Goal: Task Accomplishment & Management: Manage account settings

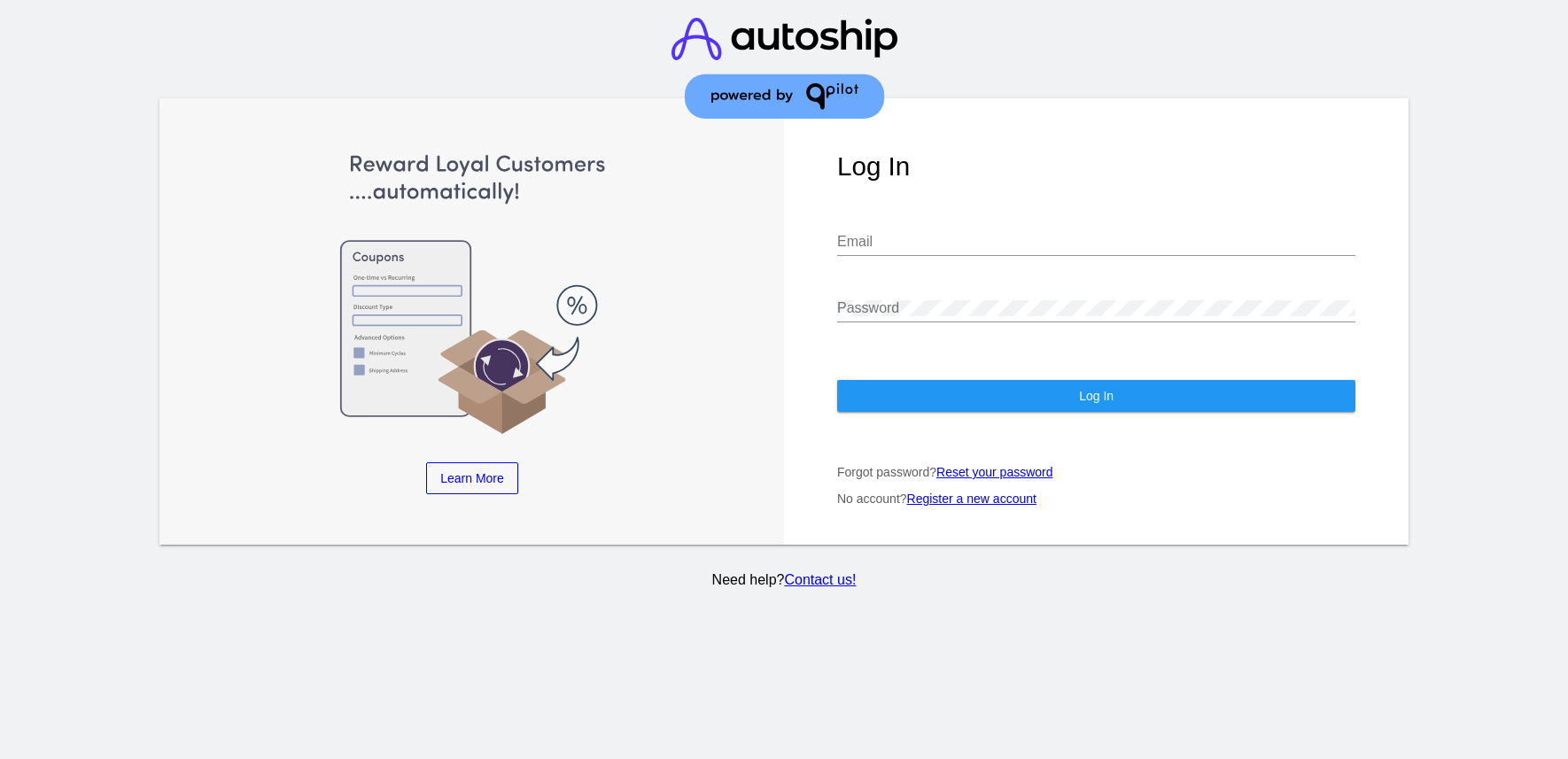
click at [977, 237] on input "Email" at bounding box center [1096, 241] width 519 height 16
type input "[EMAIL_ADDRESS][DOMAIN_NAME]"
click at [1014, 400] on button "Log In" at bounding box center [1096, 396] width 519 height 32
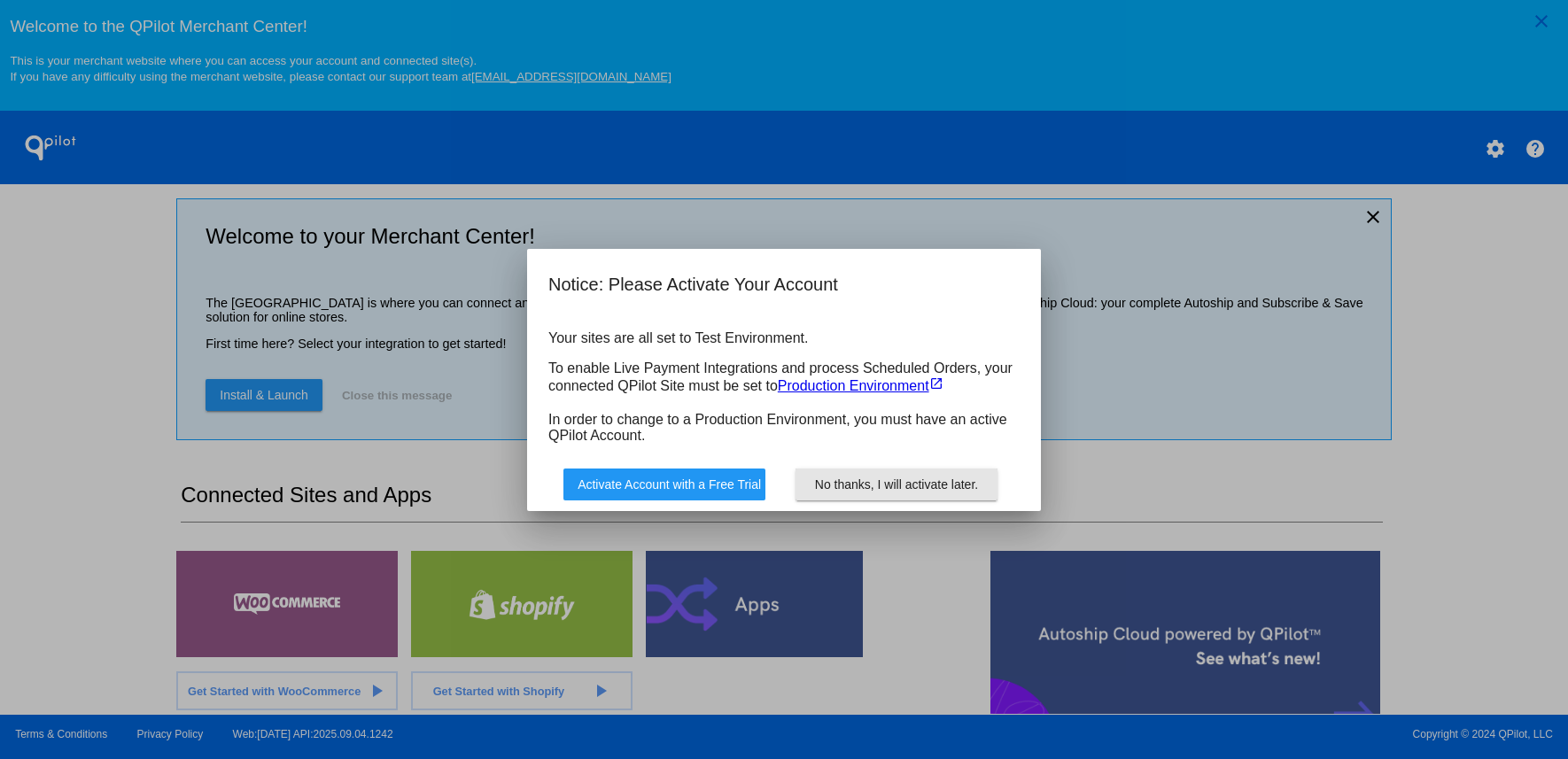
click at [916, 473] on button "No thanks, I will activate later." at bounding box center [896, 485] width 202 height 32
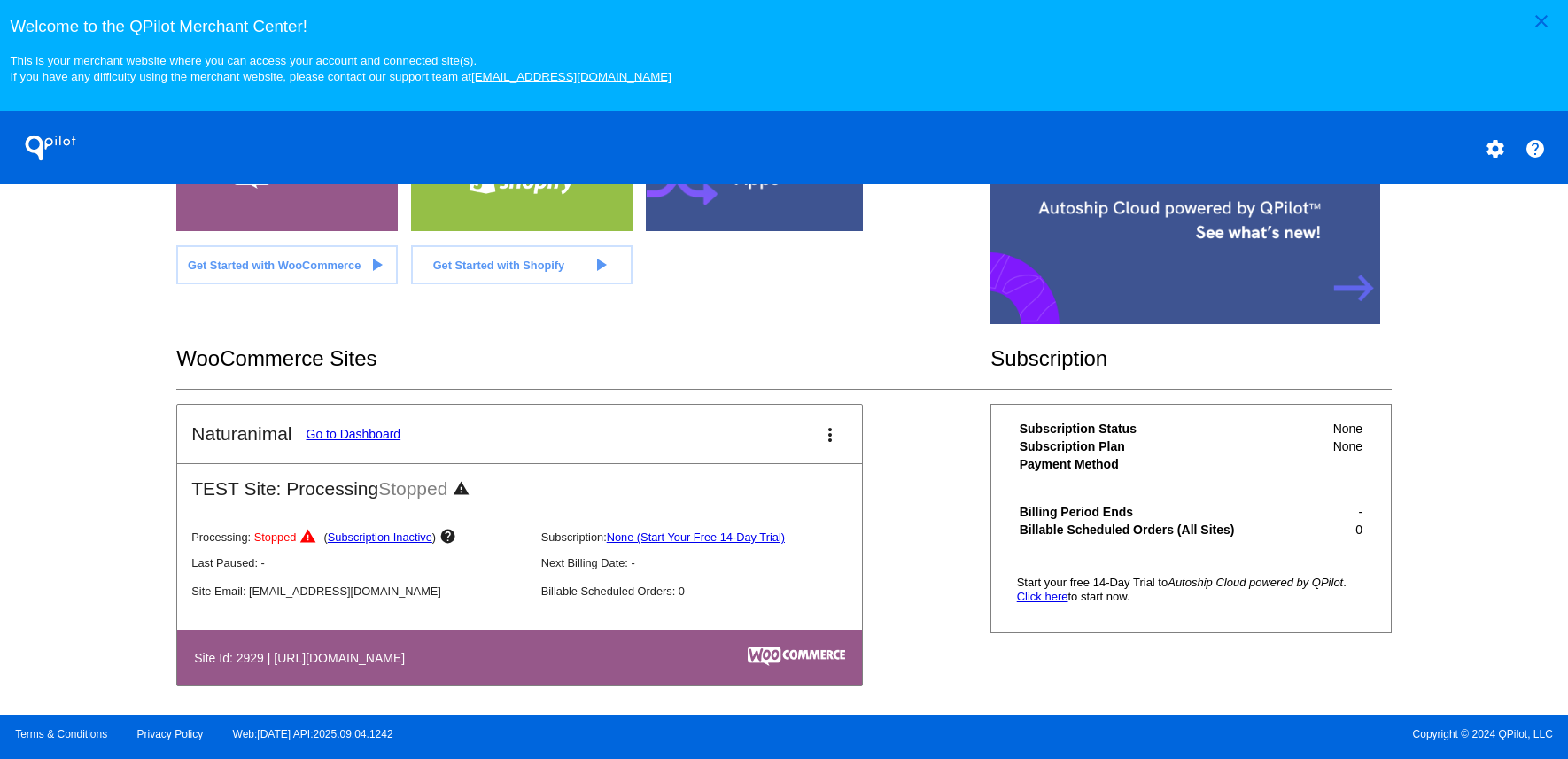
scroll to position [440, 0]
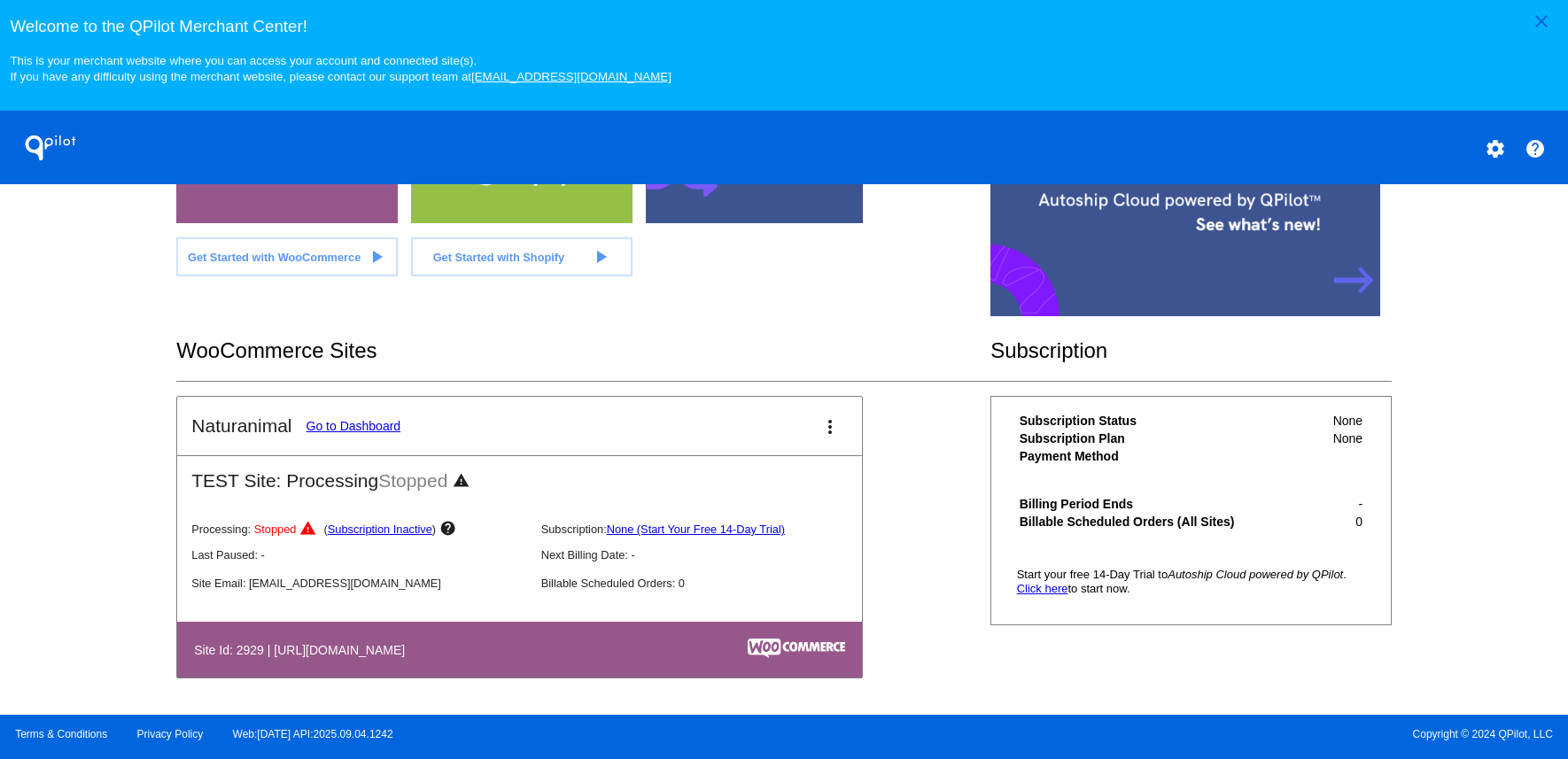
click at [431, 484] on span "Stopped" at bounding box center [413, 481] width 69 height 20
click at [344, 489] on h2 "TEST Site: Processing Stopped warning" at bounding box center [519, 473] width 685 height 36
click at [232, 428] on h2 "Naturanimal" at bounding box center [241, 426] width 100 height 21
click at [361, 427] on link "Go to Dashboard" at bounding box center [354, 426] width 95 height 14
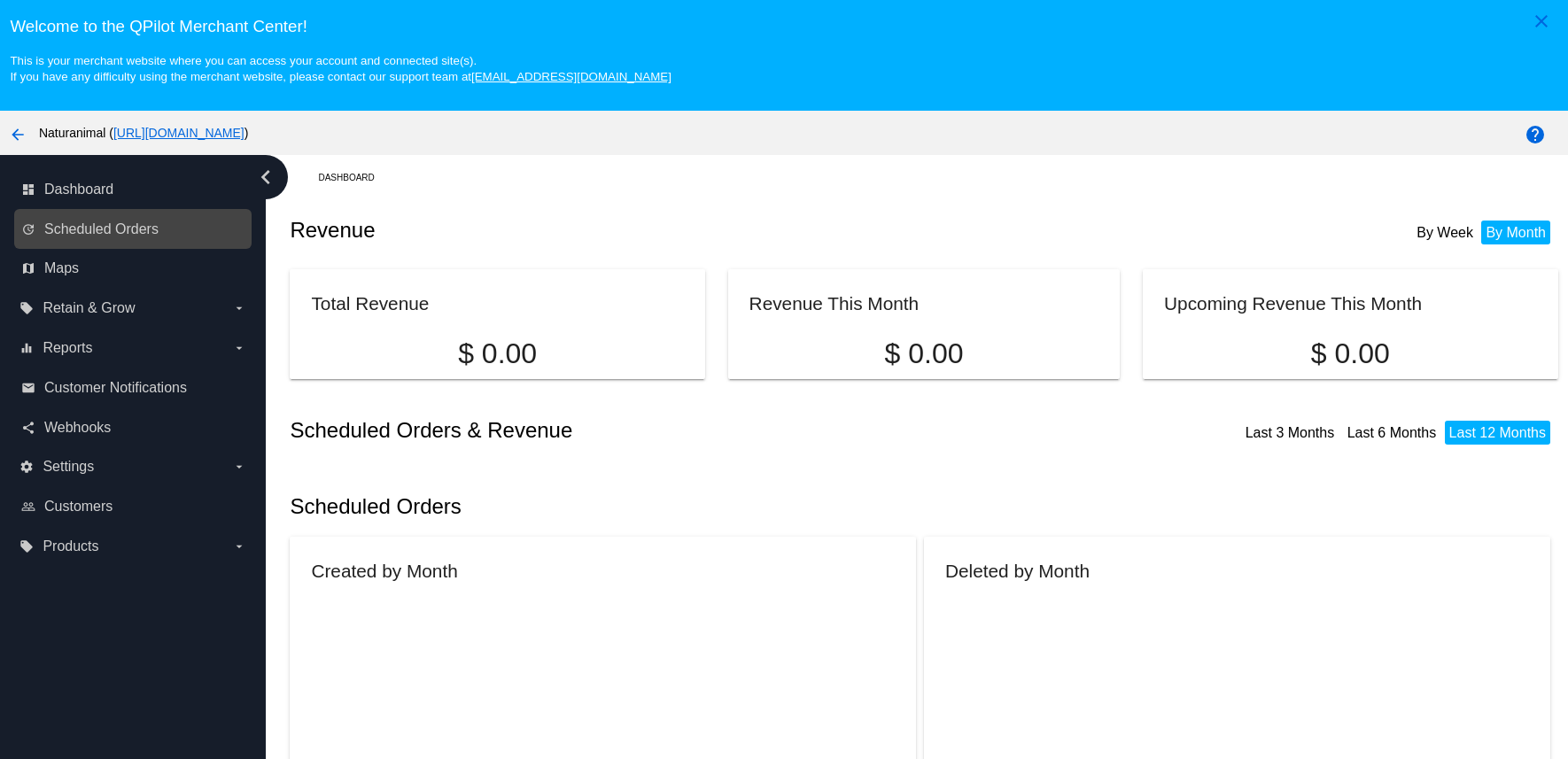
click at [229, 224] on link "update Scheduled Orders" at bounding box center [134, 229] width 225 height 29
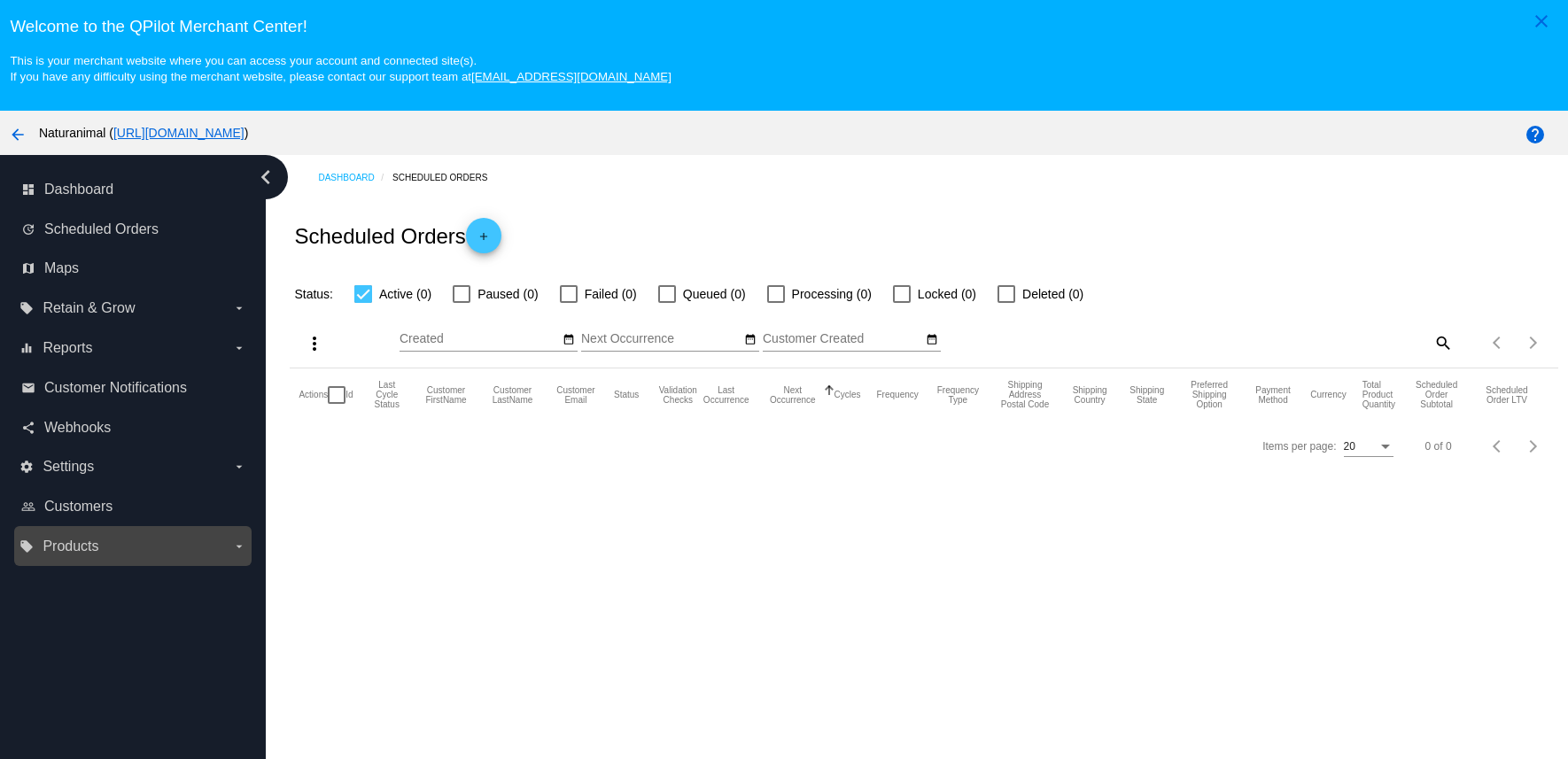
click at [159, 528] on div "local_offer Products arrow_drop_down" at bounding box center [133, 545] width 238 height 40
click at [150, 545] on label "local_offer Products arrow_drop_down" at bounding box center [132, 546] width 226 height 29
click at [0, 0] on input "local_offer Products arrow_drop_down" at bounding box center [0, 0] width 0 height 0
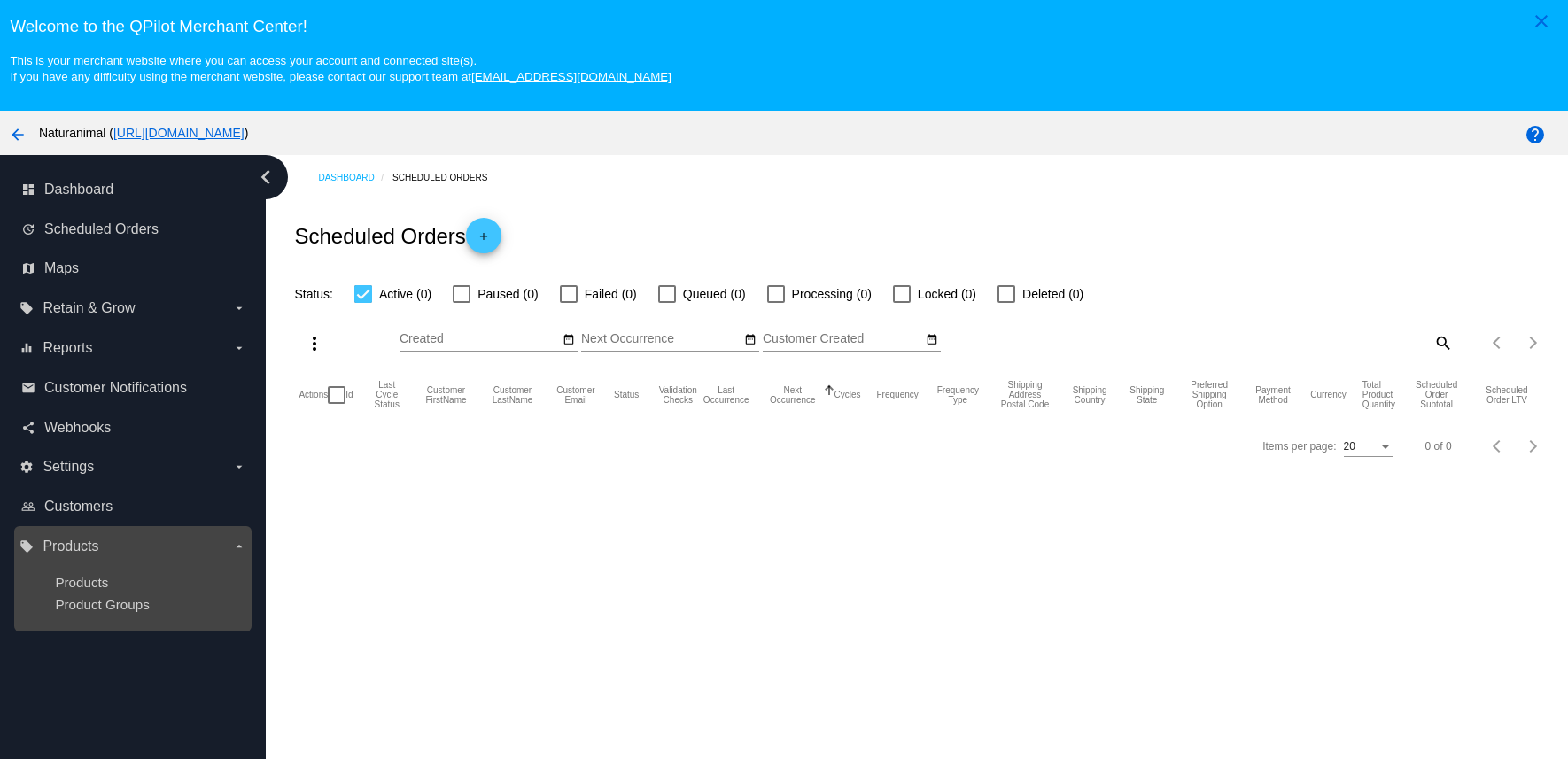
click at [136, 588] on div "Products" at bounding box center [146, 582] width 183 height 15
click at [101, 588] on span "Products" at bounding box center [82, 582] width 53 height 15
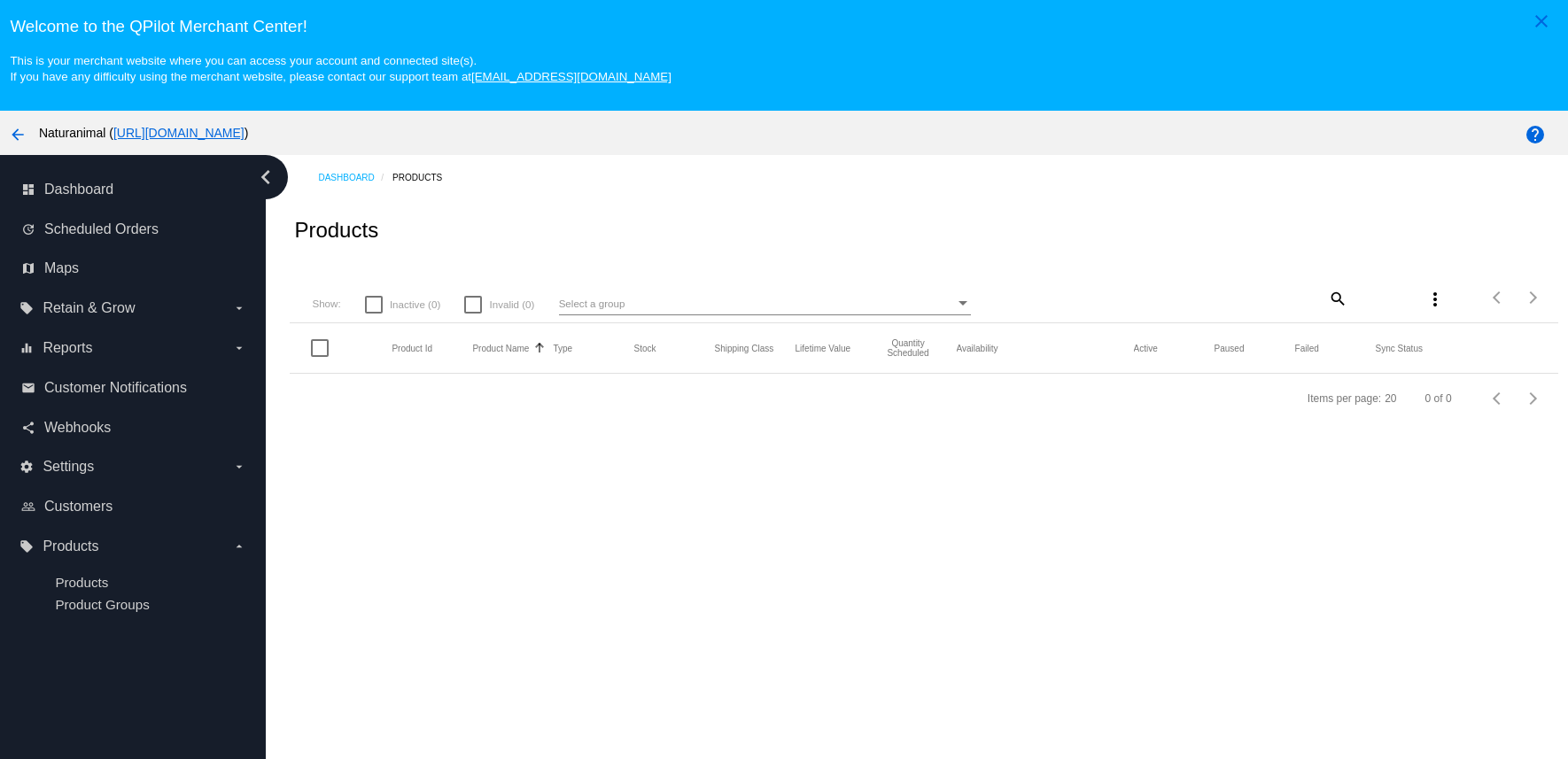
click at [270, 33] on h3 "Welcome to the QPilot Merchant Center!" at bounding box center [784, 26] width 1548 height 19
click at [17, 130] on mat-icon "arrow_back" at bounding box center [18, 134] width 21 height 21
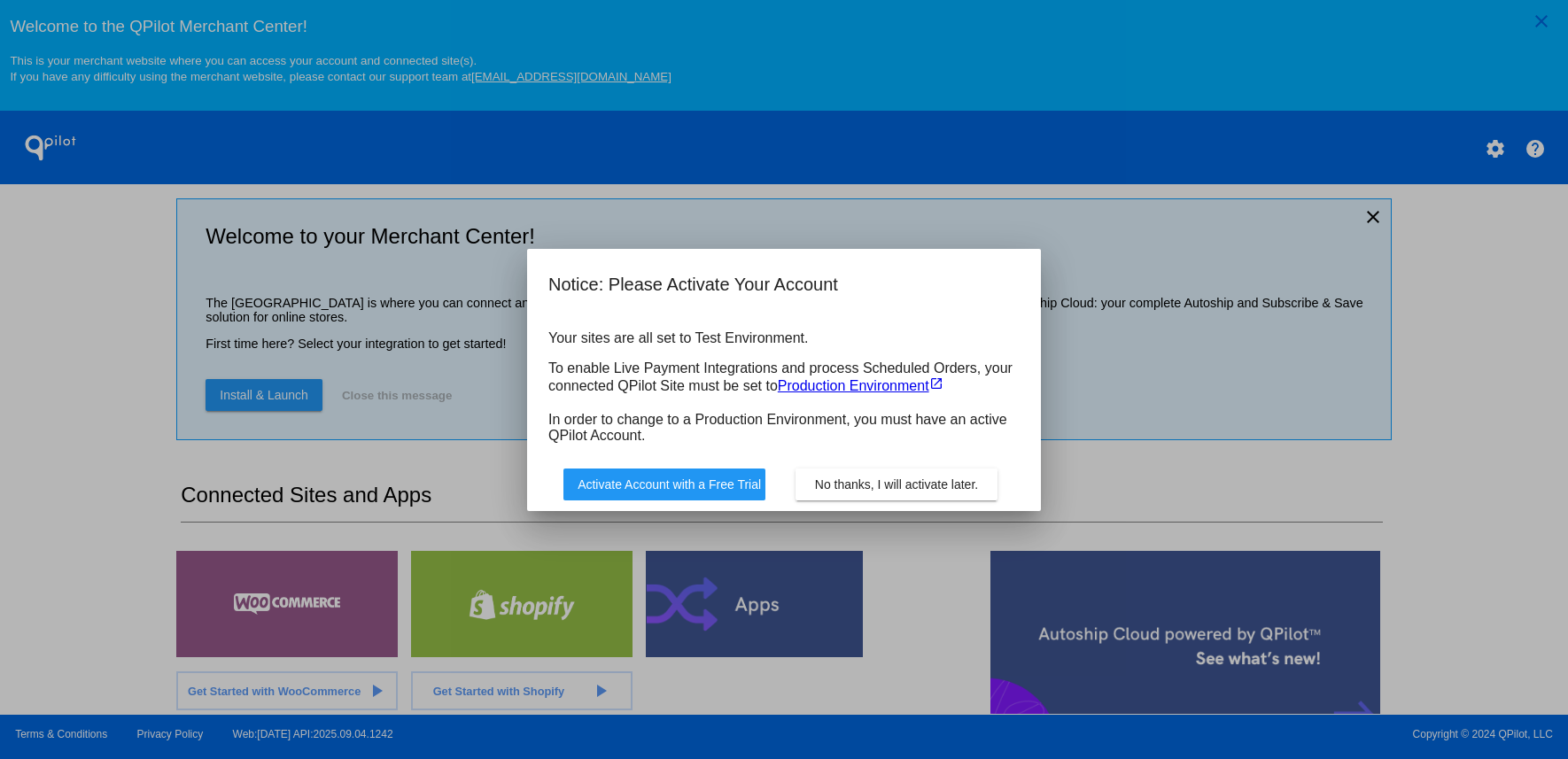
click at [907, 480] on span "No thanks, I will activate later." at bounding box center [896, 484] width 163 height 14
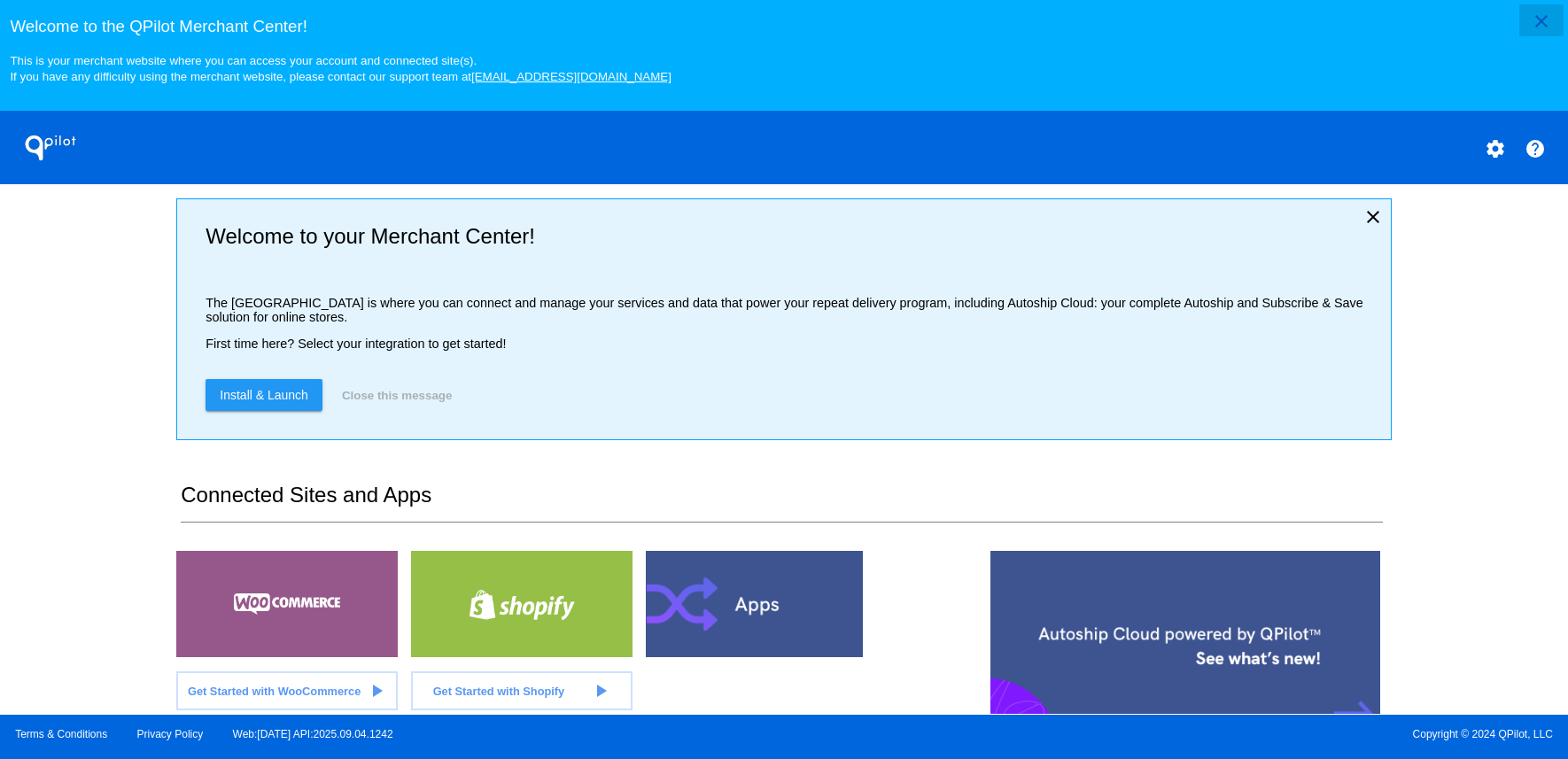
click at [1535, 24] on mat-icon "close" at bounding box center [1541, 21] width 21 height 21
